Goal: Navigation & Orientation: Find specific page/section

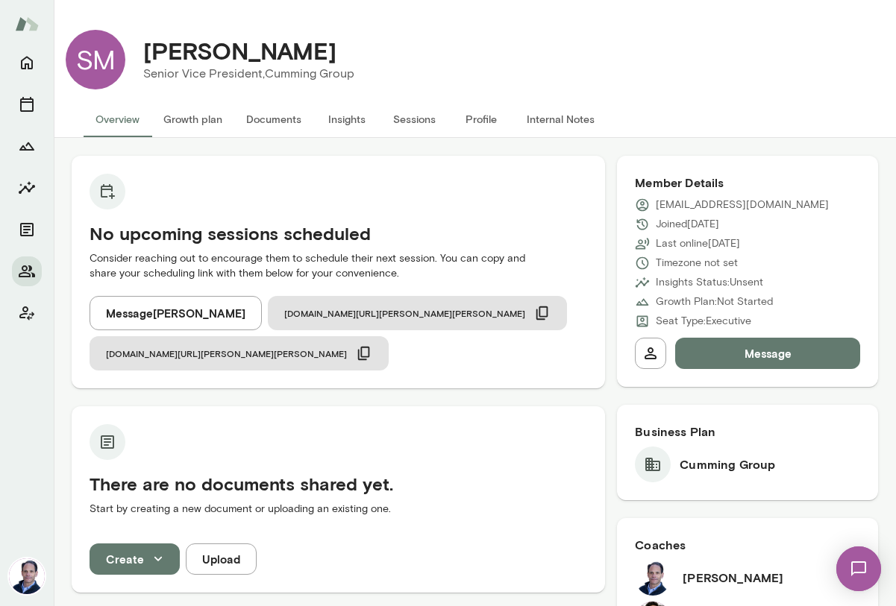
scroll to position [785, 0]
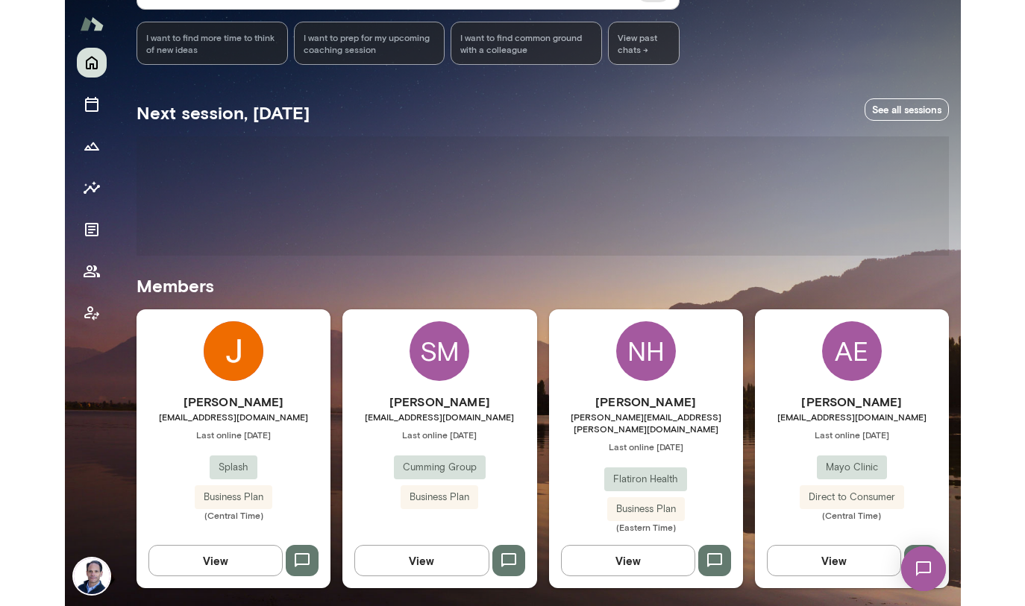
scroll to position [179, 0]
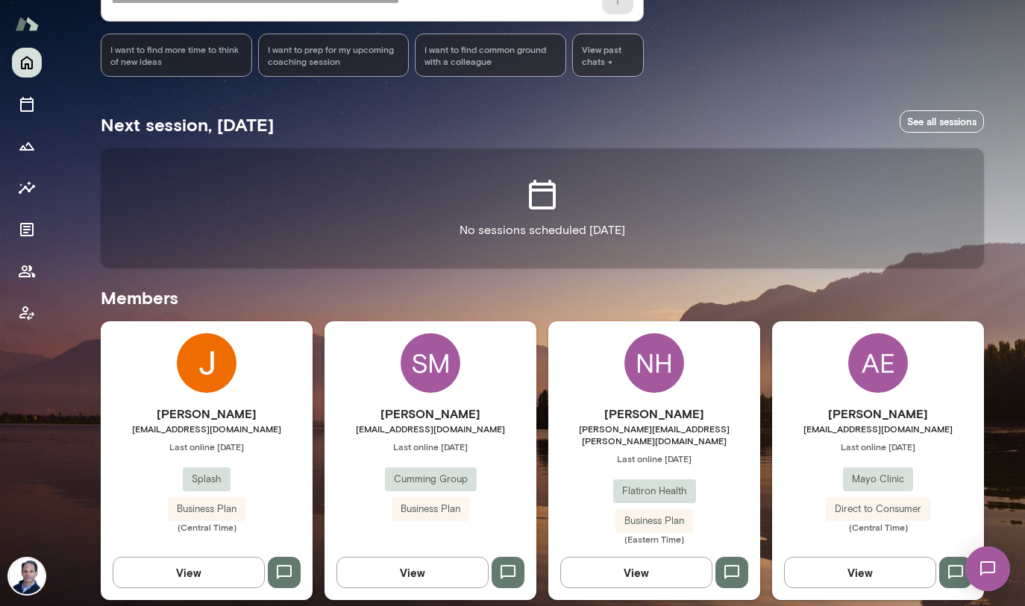
click at [540, 318] on div "Next session, today See all sessions No sessions scheduled today Members Jeremy…" at bounding box center [542, 348] width 883 height 506
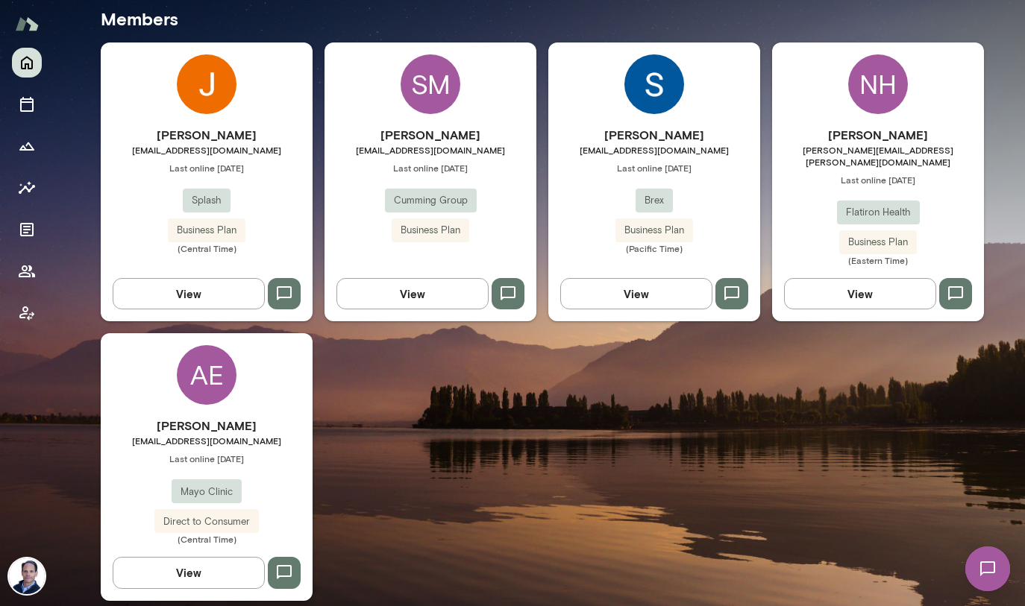
scroll to position [446, 0]
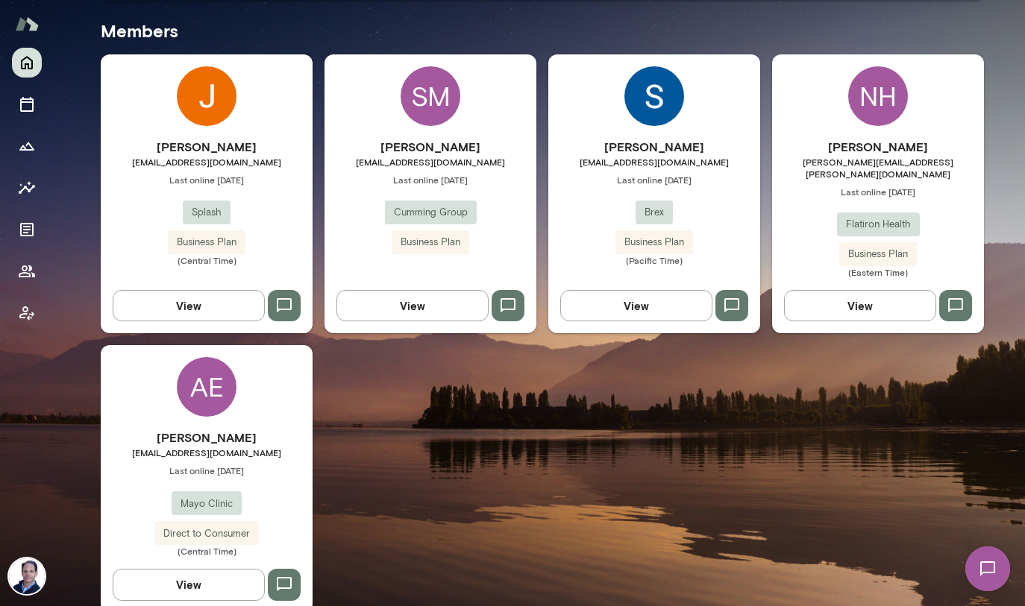
click at [667, 101] on img at bounding box center [654, 96] width 60 height 60
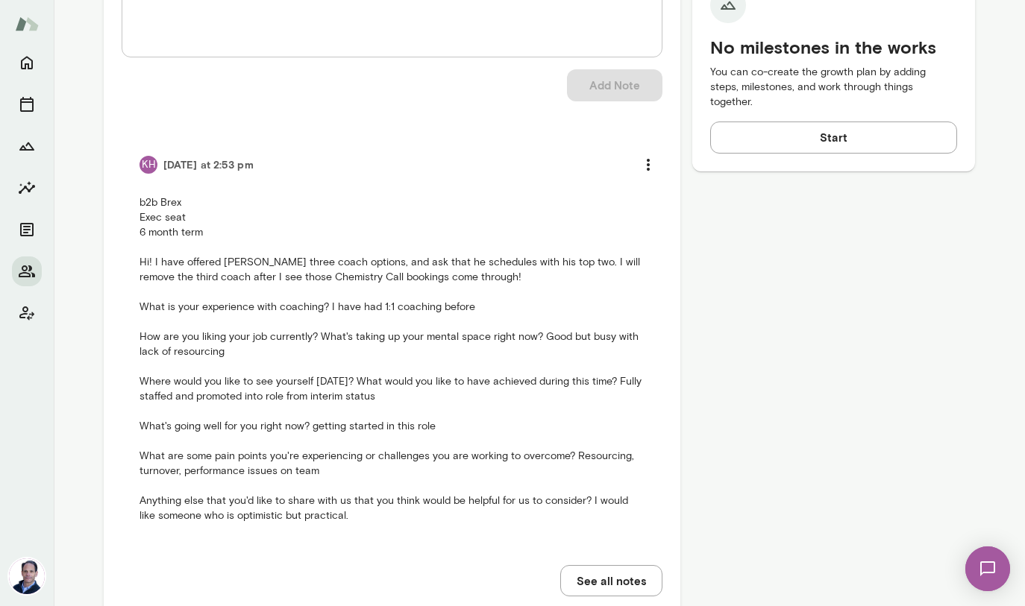
scroll to position [749, 0]
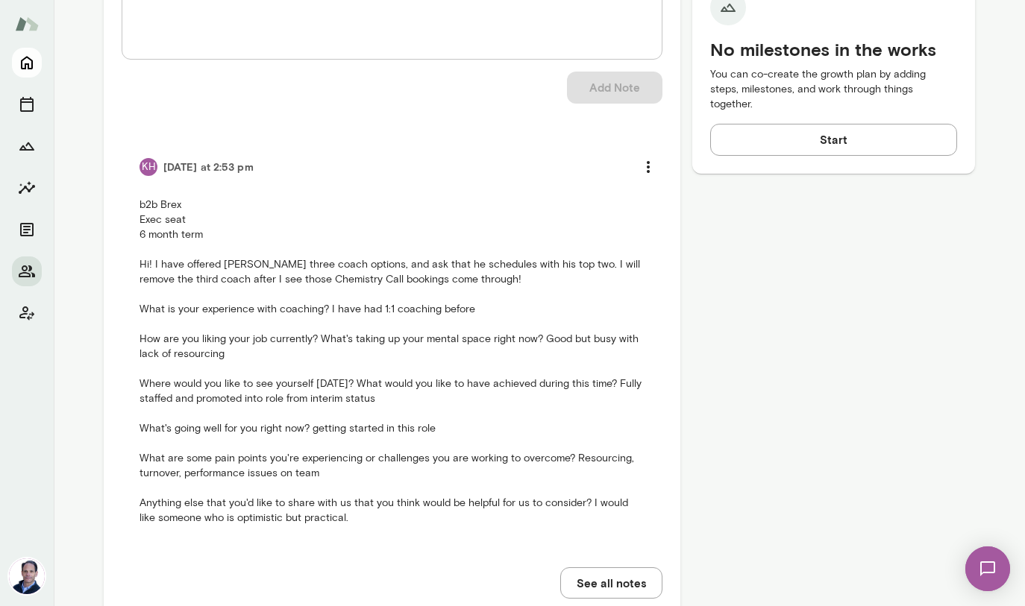
click at [21, 69] on icon "Home" at bounding box center [27, 63] width 18 height 18
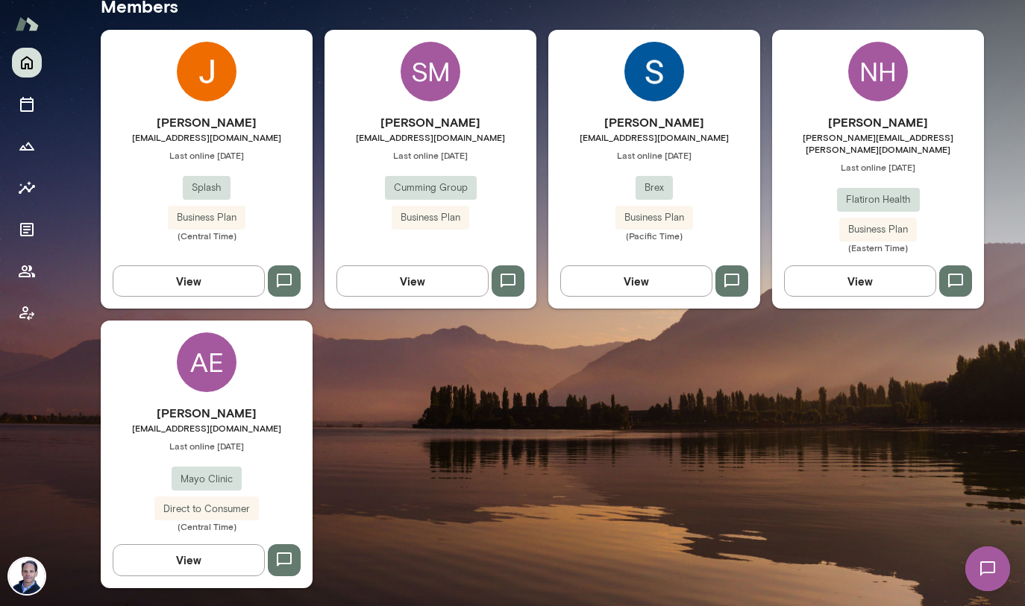
scroll to position [458, 0]
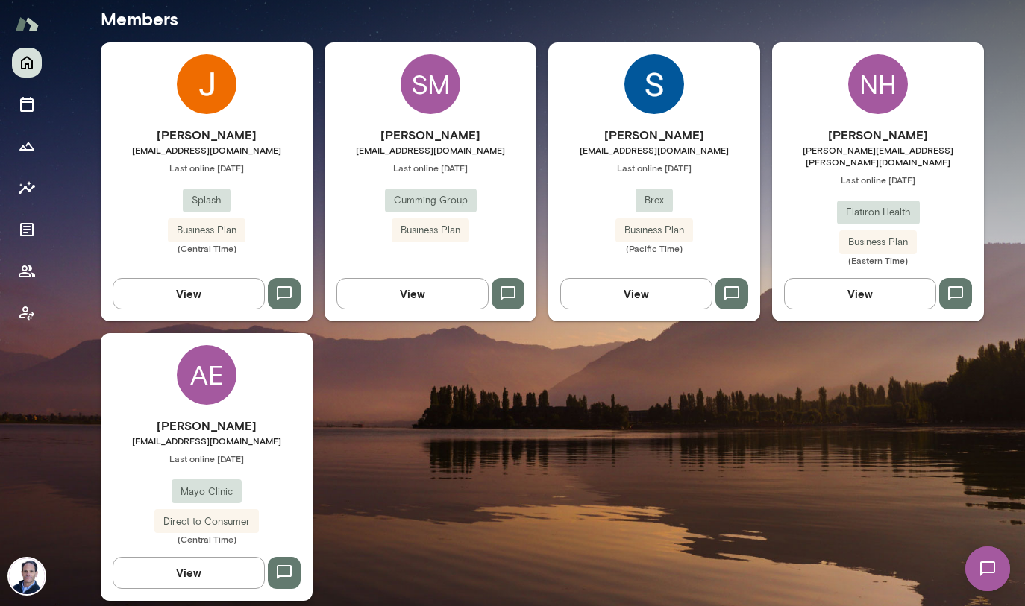
click at [654, 86] on img at bounding box center [654, 84] width 60 height 60
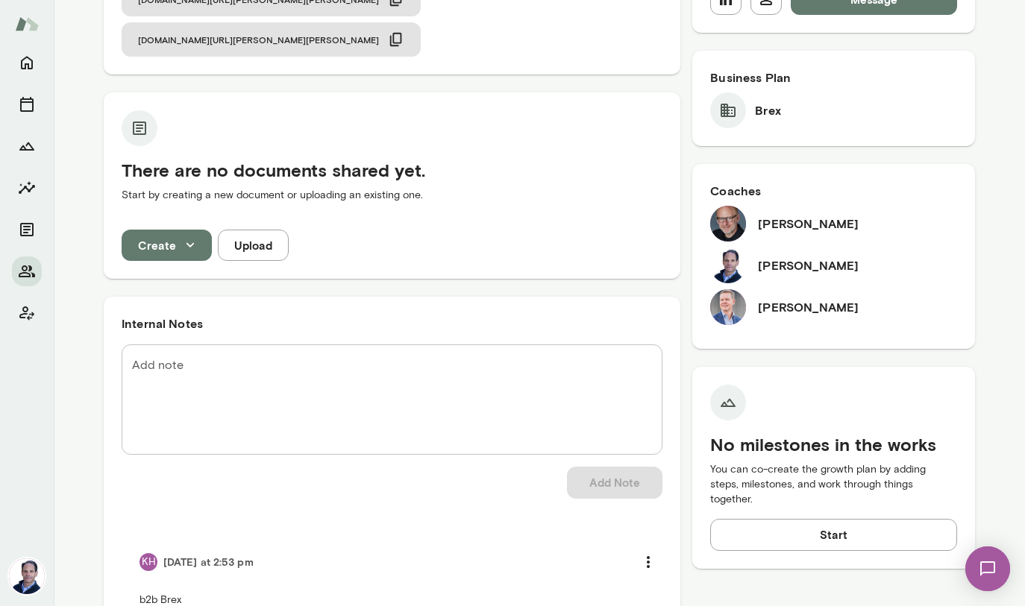
scroll to position [357, 0]
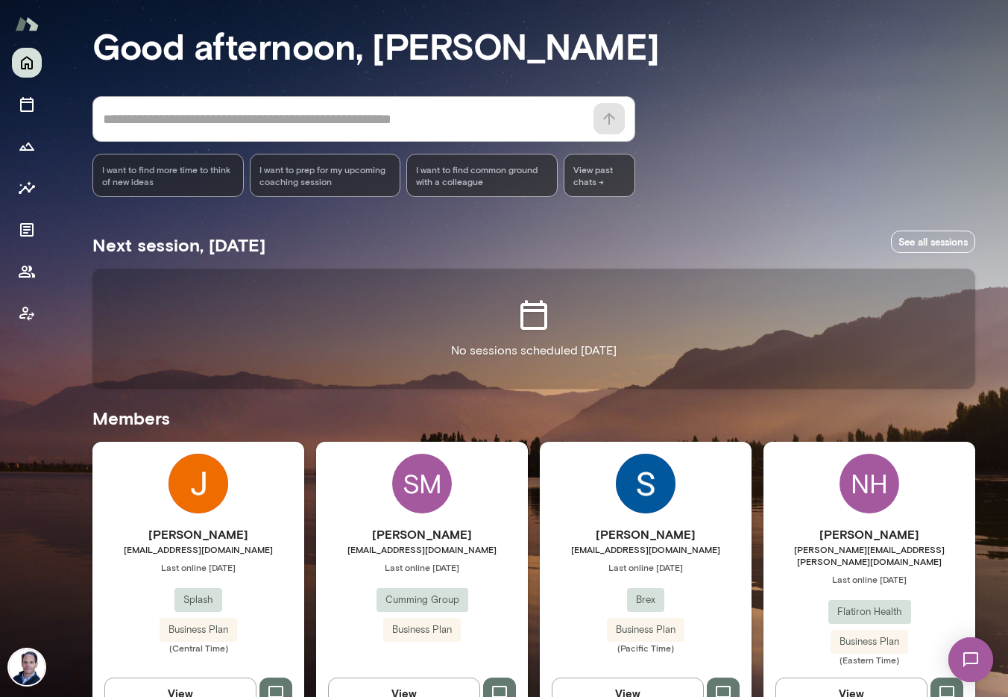
scroll to position [62, 0]
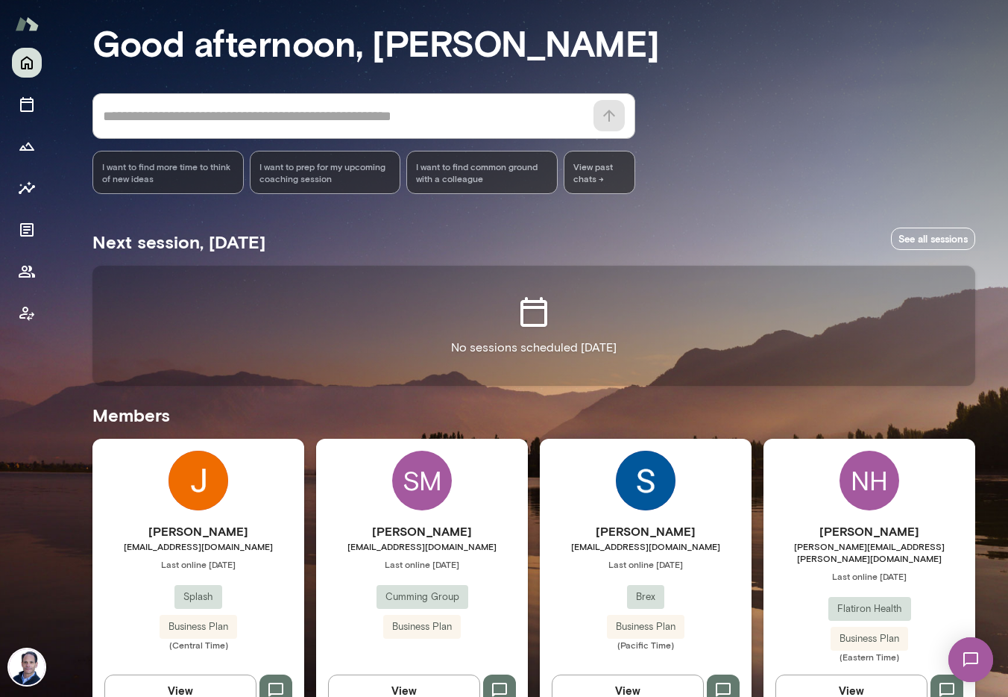
click at [470, 473] on div "SM [PERSON_NAME] [EMAIL_ADDRESS][DOMAIN_NAME] Last online [DATE] Cumming Group …" at bounding box center [422, 577] width 212 height 279
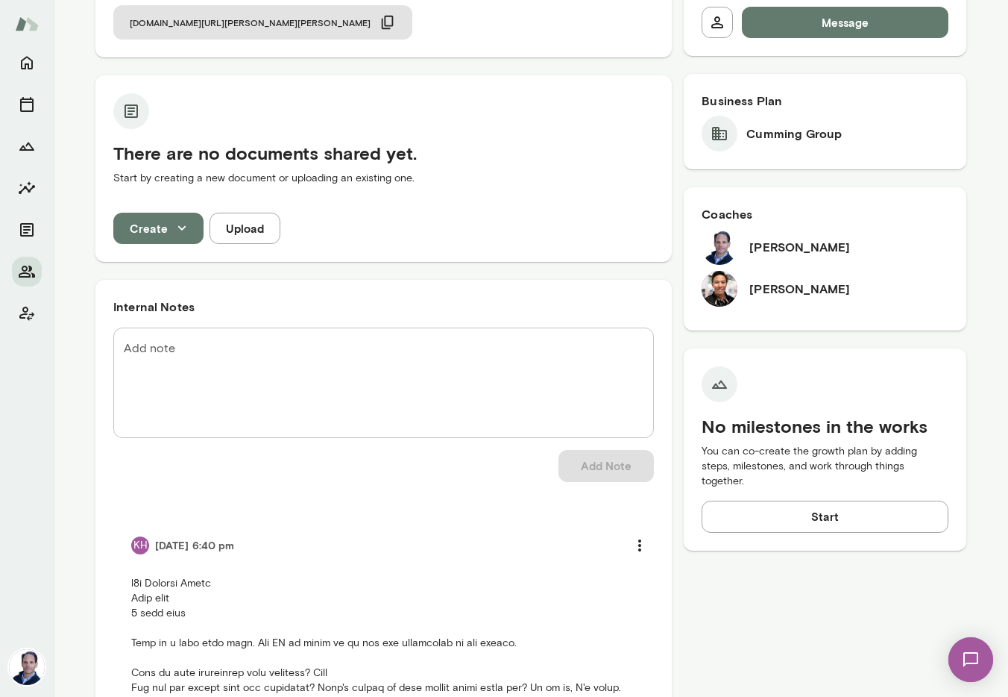
scroll to position [368, 0]
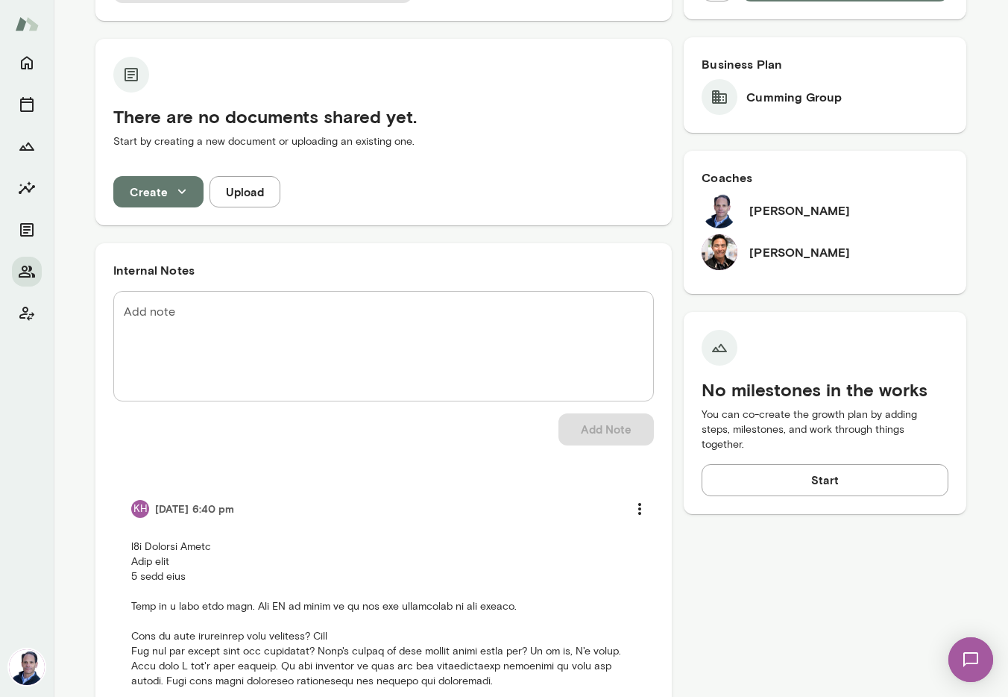
click at [724, 260] on img at bounding box center [720, 252] width 36 height 36
